Goal: Book appointment/travel/reservation

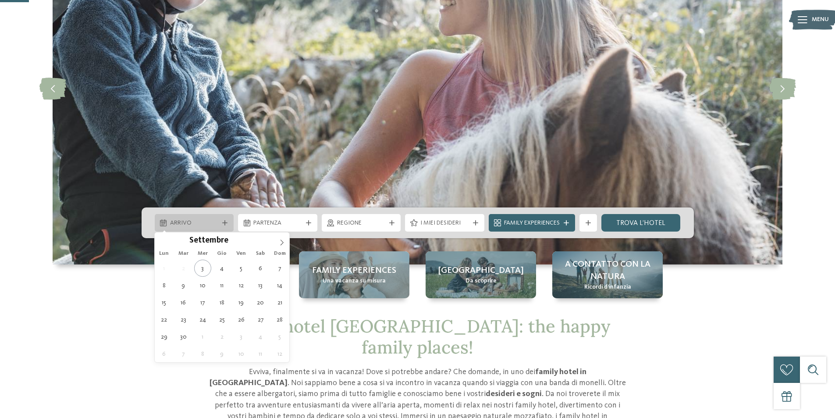
click at [205, 220] on span "Arrivo" at bounding box center [194, 223] width 49 height 9
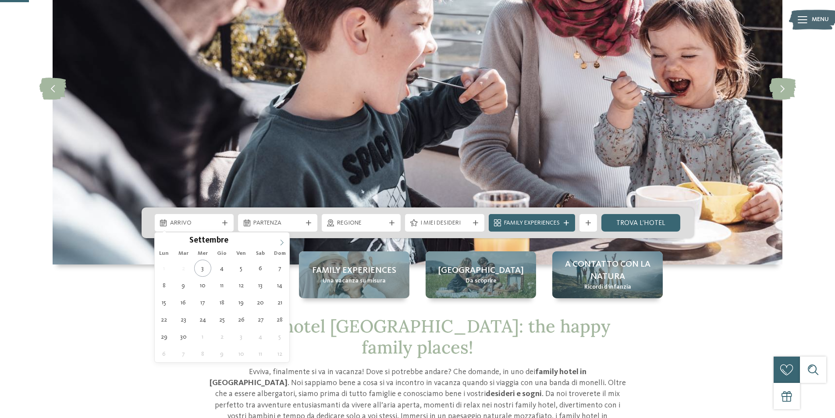
click at [282, 243] on icon at bounding box center [281, 242] width 3 height 6
click at [281, 243] on icon at bounding box center [282, 242] width 6 height 6
type div "30.12.2025"
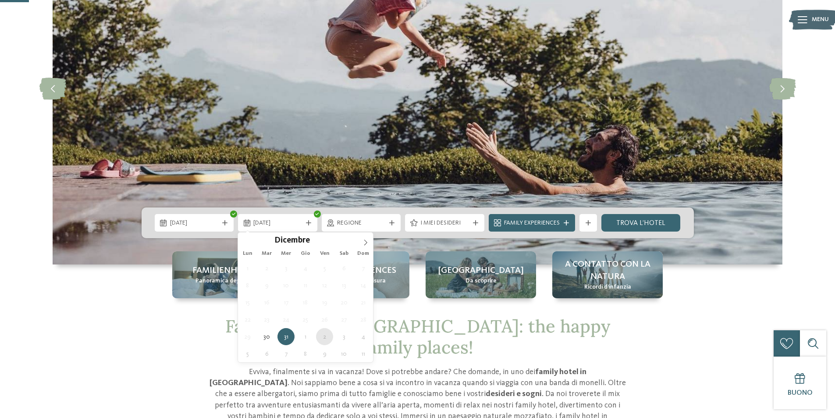
type div "02.01.2026"
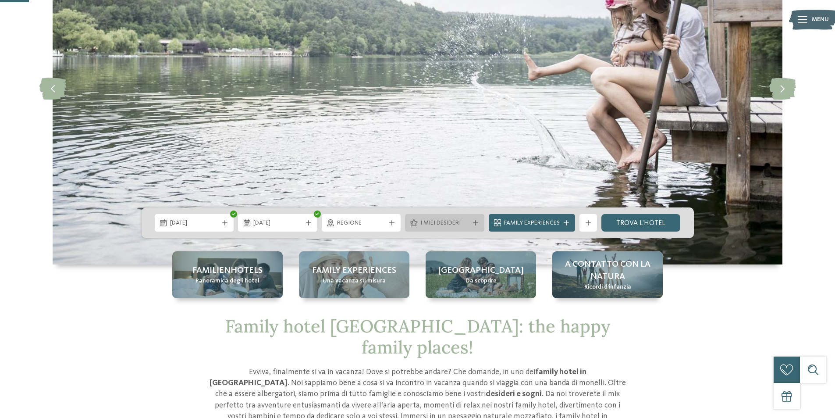
click at [425, 226] on span "I miei desideri" at bounding box center [444, 223] width 49 height 9
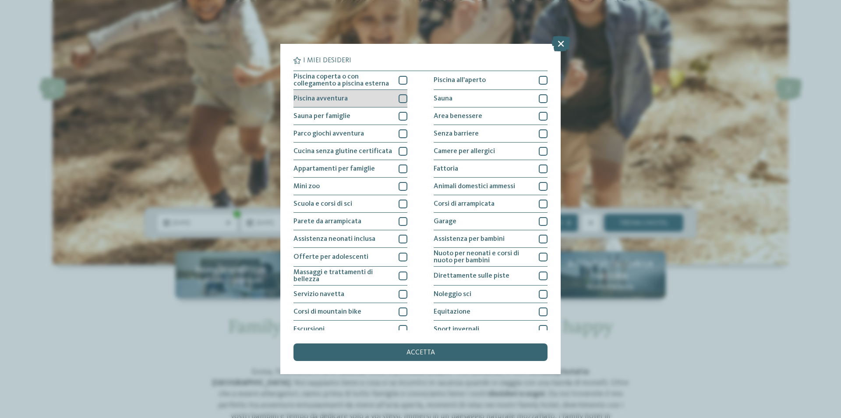
click at [400, 96] on div at bounding box center [403, 98] width 9 height 9
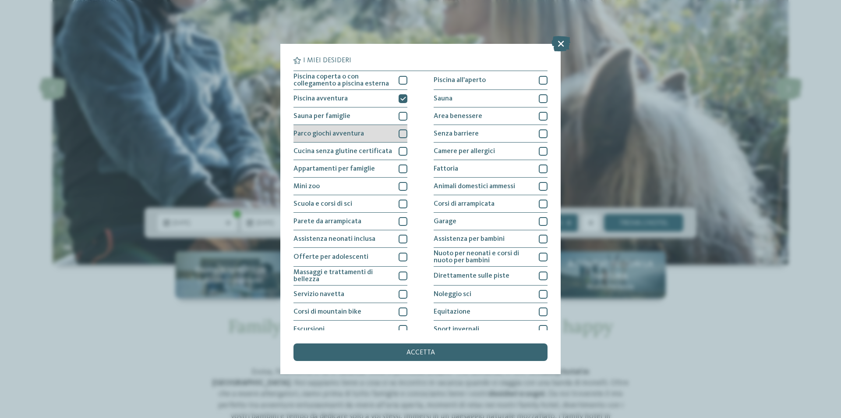
click at [400, 132] on div at bounding box center [403, 133] width 9 height 9
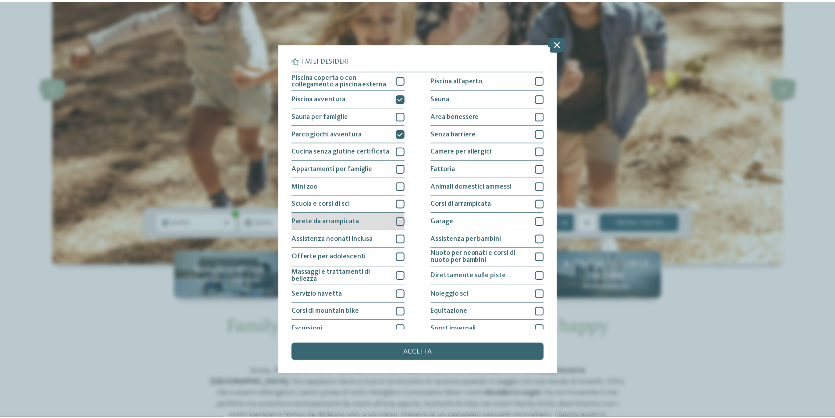
scroll to position [43, 0]
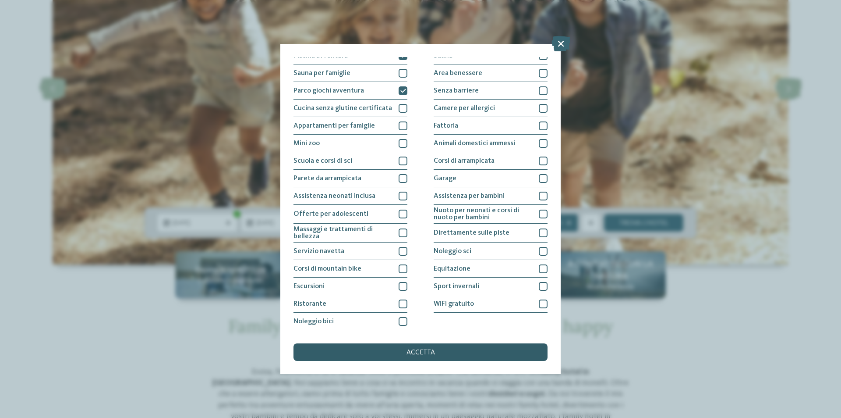
click at [418, 348] on div "accetta" at bounding box center [421, 352] width 254 height 18
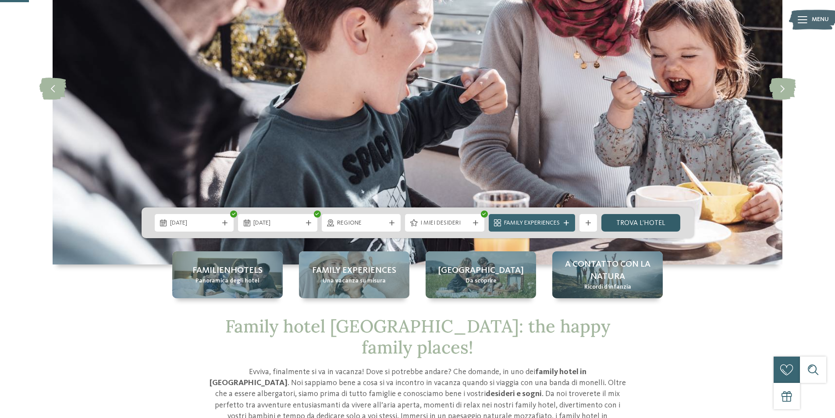
click at [632, 226] on link "trova l’hotel" at bounding box center [640, 223] width 79 height 18
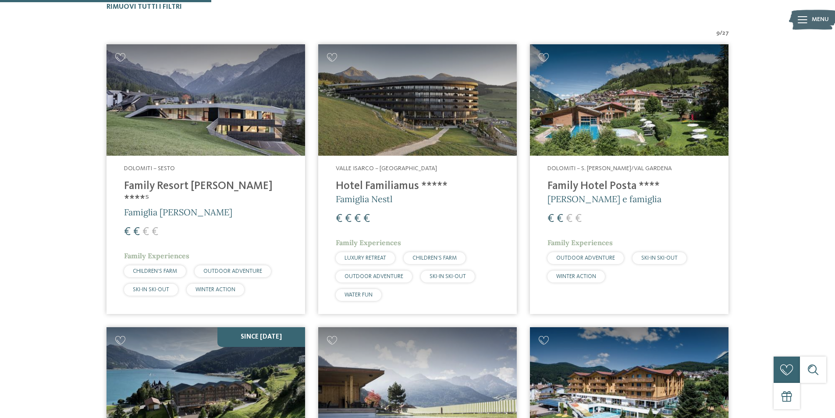
scroll to position [331, 0]
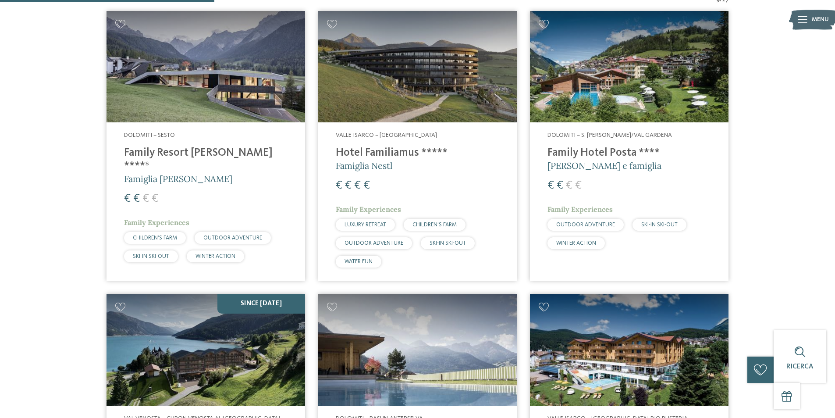
click at [359, 188] on span "€" at bounding box center [357, 185] width 7 height 11
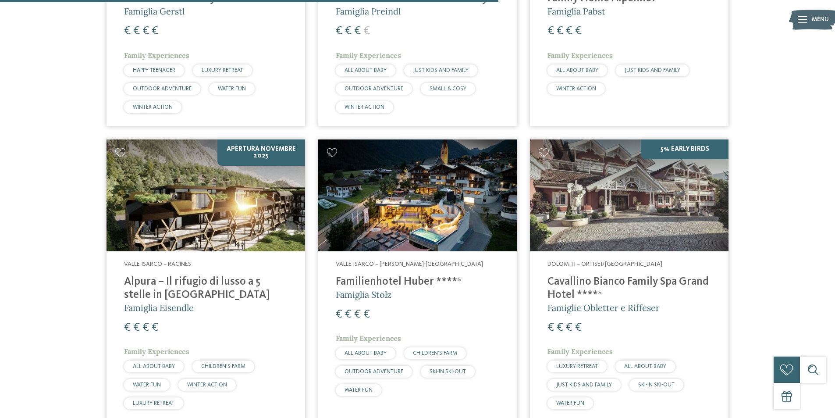
scroll to position [769, 0]
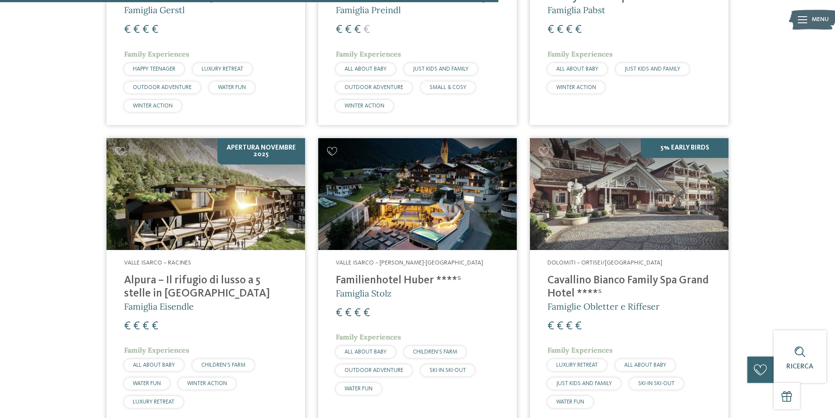
click at [391, 295] on span "Famiglia Stolz" at bounding box center [364, 292] width 56 height 11
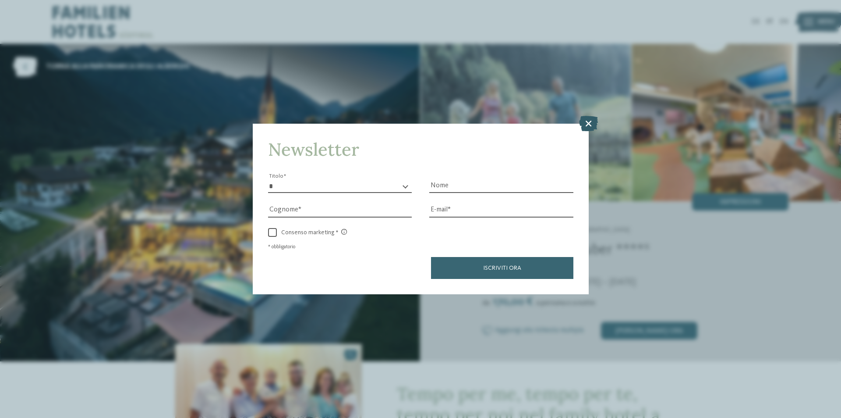
click at [590, 123] on icon at bounding box center [588, 123] width 19 height 15
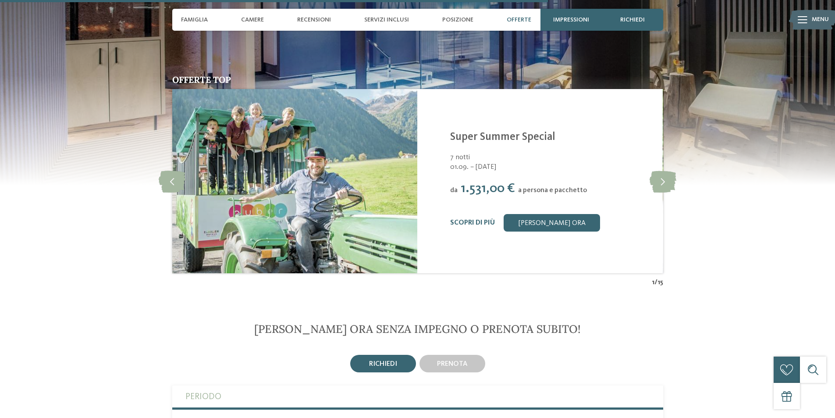
scroll to position [2059, 0]
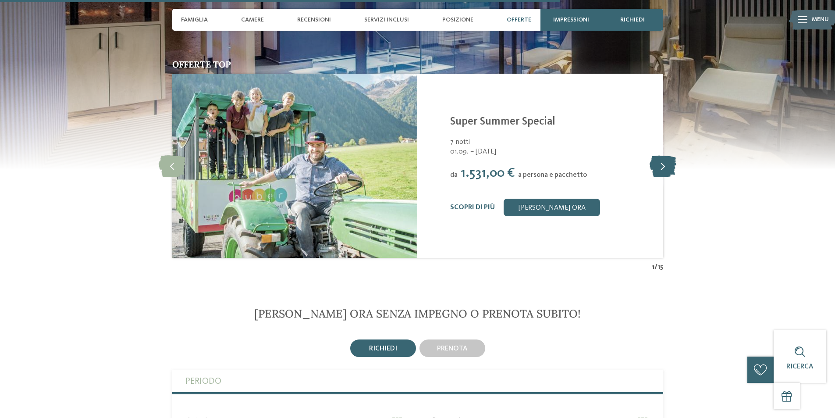
click at [655, 155] on icon at bounding box center [662, 166] width 27 height 22
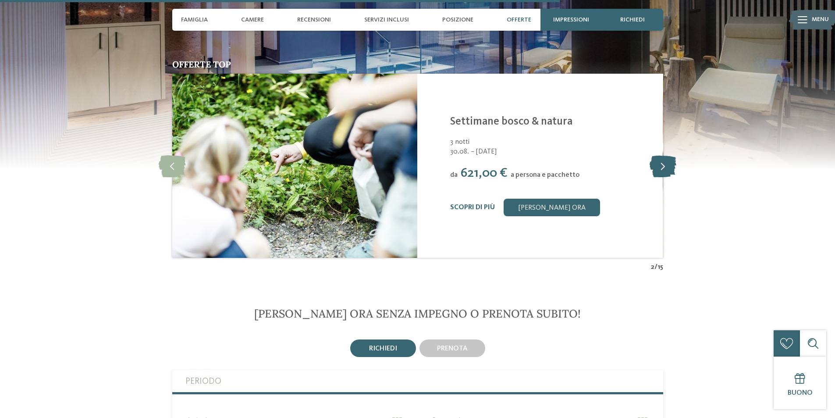
click at [655, 155] on icon at bounding box center [662, 166] width 27 height 22
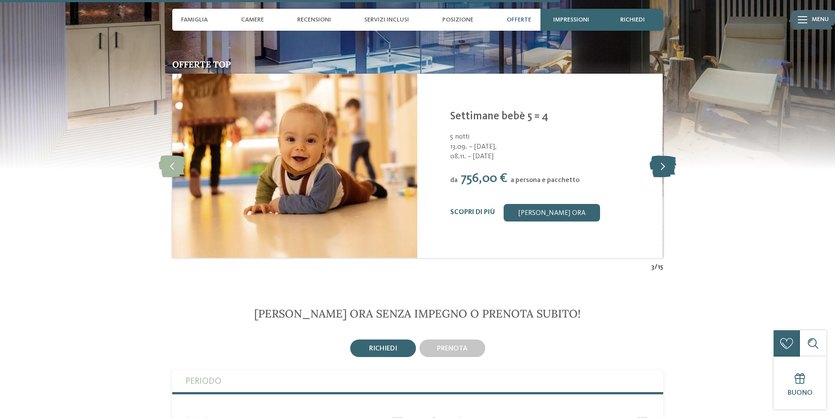
click at [655, 155] on icon at bounding box center [662, 166] width 27 height 22
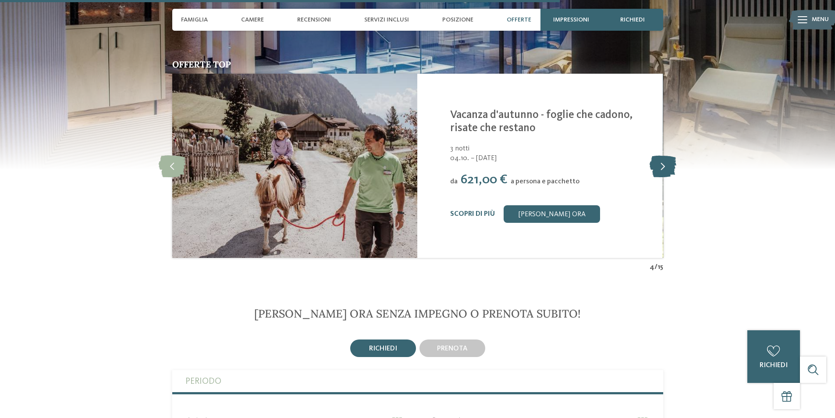
click at [655, 155] on icon at bounding box center [662, 166] width 27 height 22
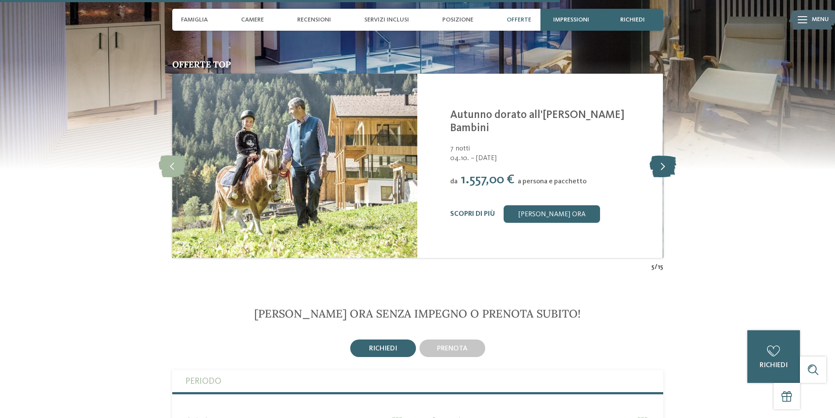
click at [655, 155] on icon at bounding box center [662, 166] width 27 height 22
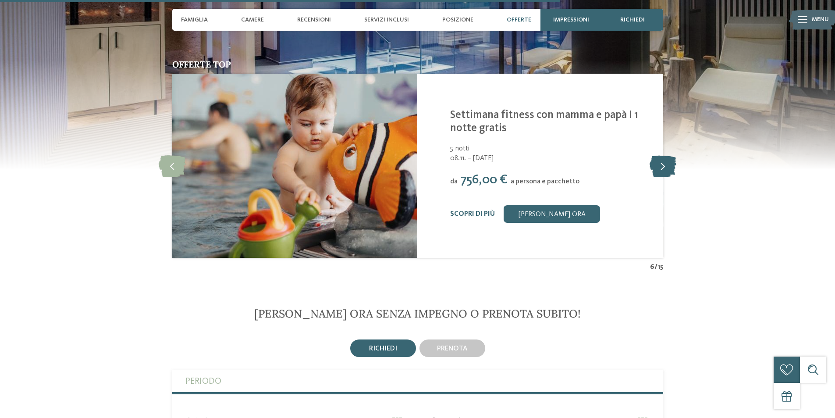
click at [655, 155] on icon at bounding box center [662, 166] width 27 height 22
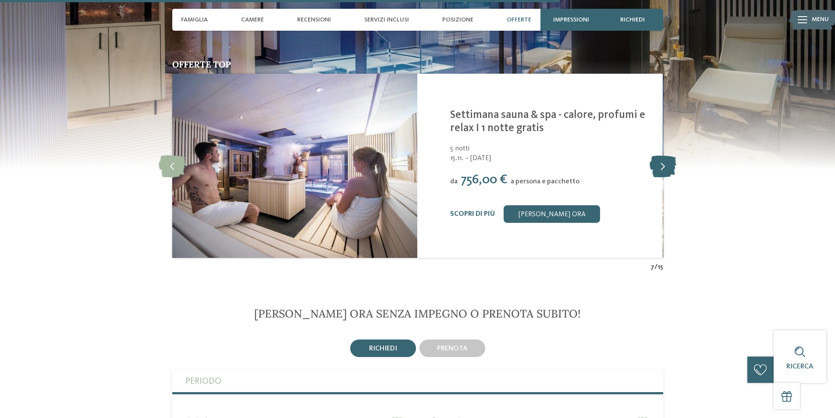
click at [655, 155] on icon at bounding box center [662, 166] width 27 height 22
